Goal: Information Seeking & Learning: Learn about a topic

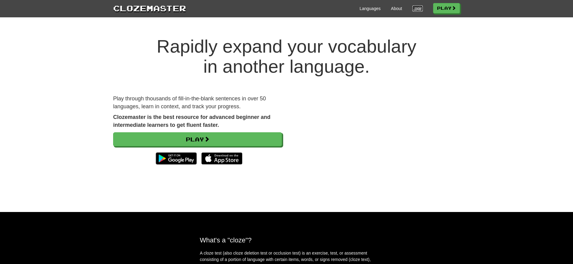
click at [413, 10] on link "Login" at bounding box center [418, 8] width 10 height 6
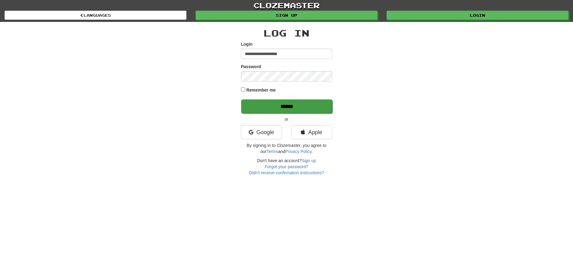
type input "**********"
click at [284, 105] on input "******" at bounding box center [286, 106] width 91 height 14
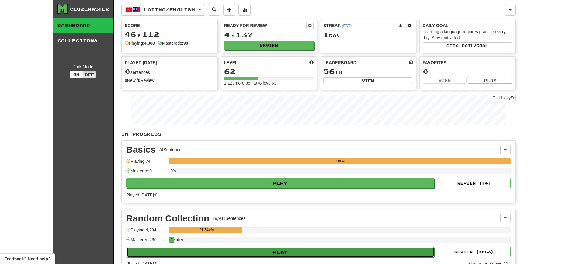
click at [275, 254] on button "Play" at bounding box center [281, 252] width 308 height 10
select select "**"
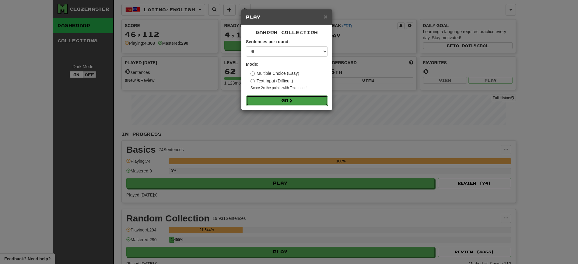
click at [287, 101] on button "Go" at bounding box center [287, 101] width 82 height 10
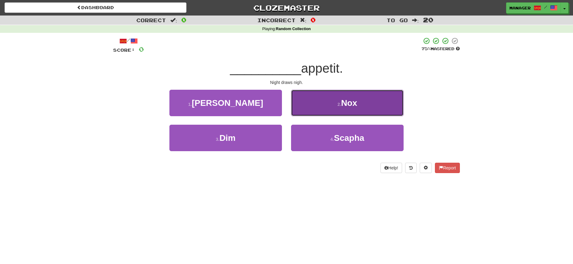
click at [350, 107] on span "Nox" at bounding box center [349, 102] width 16 height 9
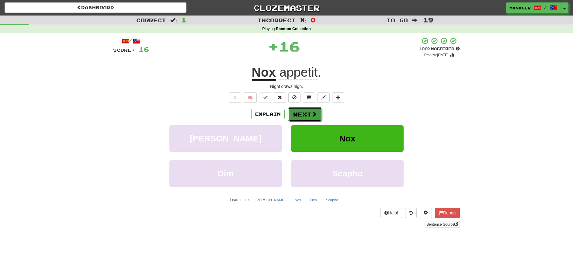
click at [302, 112] on button "Next" at bounding box center [305, 114] width 34 height 14
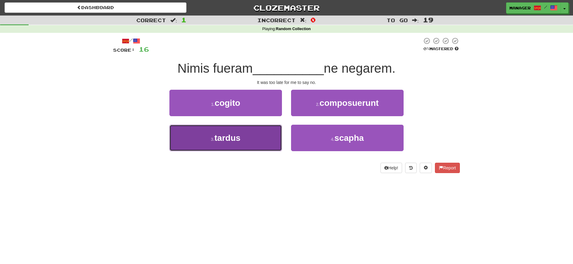
click at [230, 139] on span "tardus" at bounding box center [227, 137] width 26 height 9
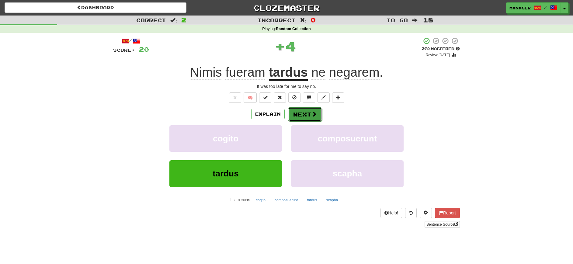
click at [303, 111] on button "Next" at bounding box center [305, 114] width 34 height 14
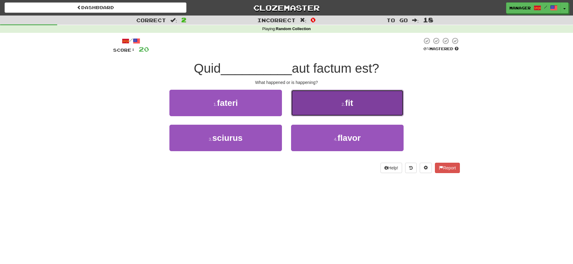
click at [351, 105] on span "fit" at bounding box center [349, 102] width 8 height 9
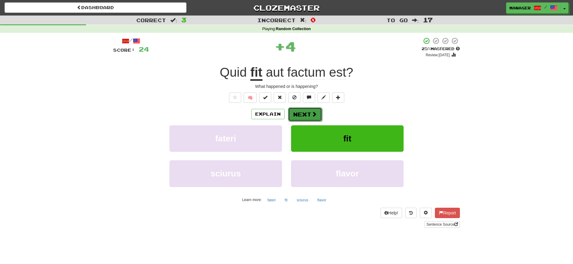
click at [303, 114] on button "Next" at bounding box center [305, 114] width 34 height 14
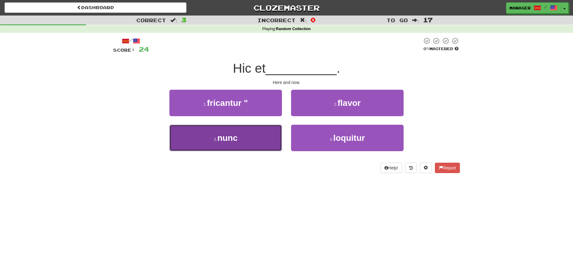
click at [252, 142] on button "3 . nunc" at bounding box center [225, 138] width 113 height 26
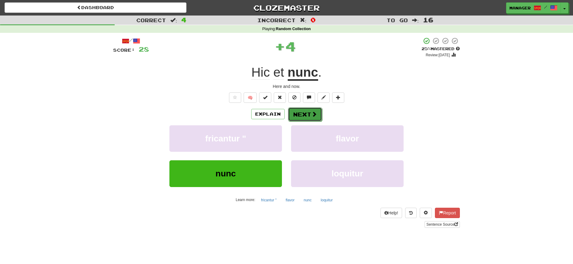
click at [305, 112] on button "Next" at bounding box center [305, 114] width 34 height 14
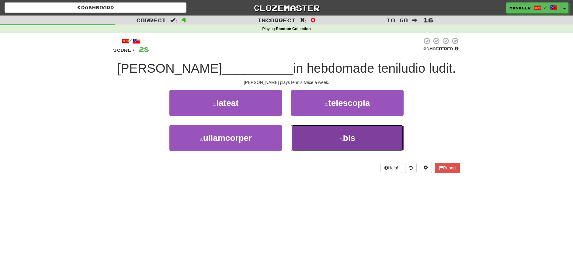
click at [346, 140] on span "bis" at bounding box center [349, 137] width 12 height 9
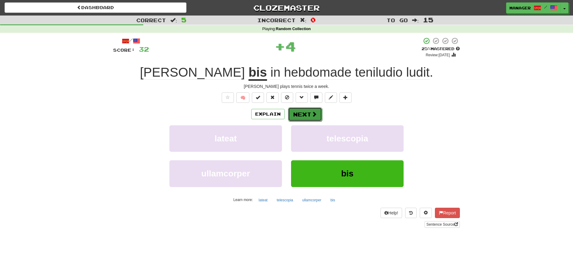
click at [306, 113] on button "Next" at bounding box center [305, 114] width 34 height 14
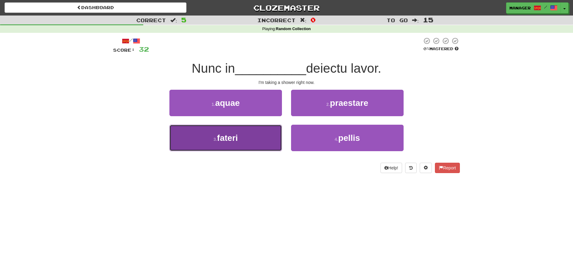
click at [238, 140] on span "fateri" at bounding box center [227, 137] width 21 height 9
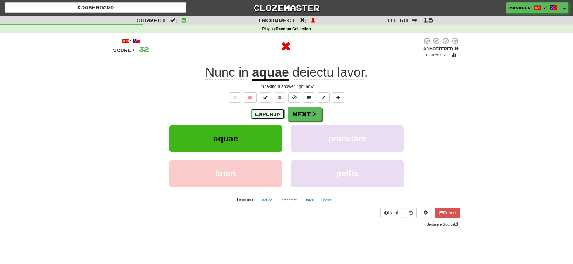
click at [269, 112] on button "Explain" at bounding box center [267, 114] width 33 height 10
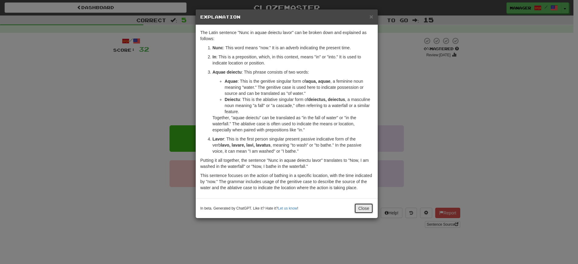
click at [366, 214] on button "Close" at bounding box center [363, 208] width 19 height 10
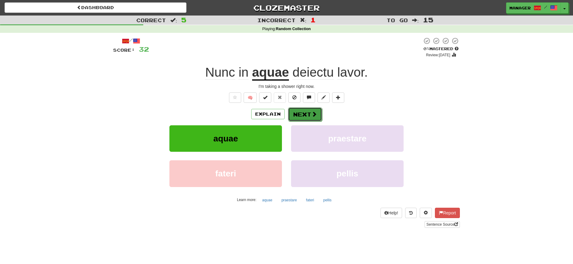
click at [303, 110] on button "Next" at bounding box center [305, 114] width 34 height 14
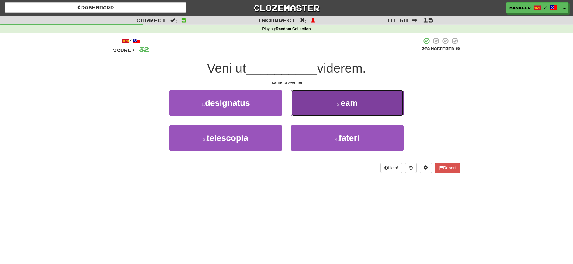
click at [351, 104] on span "eam" at bounding box center [349, 102] width 17 height 9
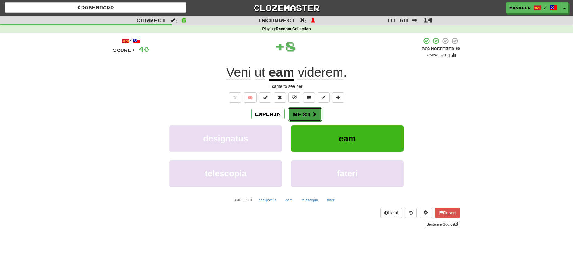
click at [308, 114] on button "Next" at bounding box center [305, 114] width 34 height 14
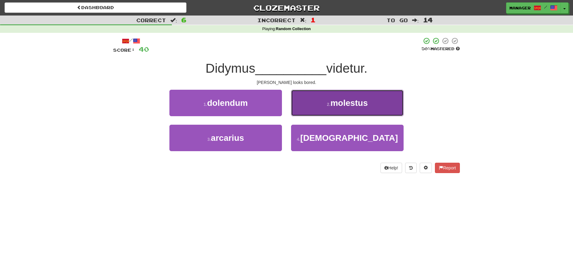
click at [345, 106] on span "molestus" at bounding box center [348, 102] width 37 height 9
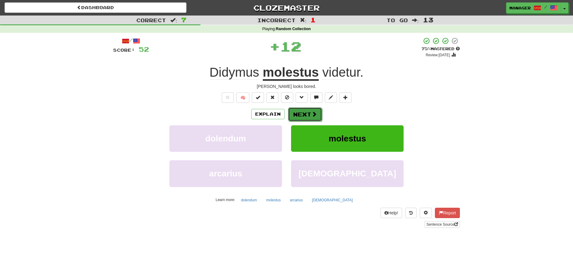
click at [304, 111] on button "Next" at bounding box center [305, 114] width 34 height 14
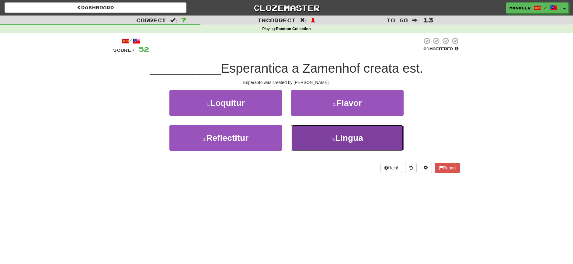
click at [334, 141] on small "4 ." at bounding box center [334, 139] width 4 height 5
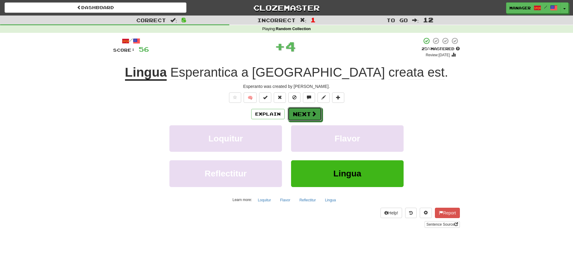
click at [306, 110] on button "Next" at bounding box center [305, 114] width 34 height 14
